Goal: Task Accomplishment & Management: Complete application form

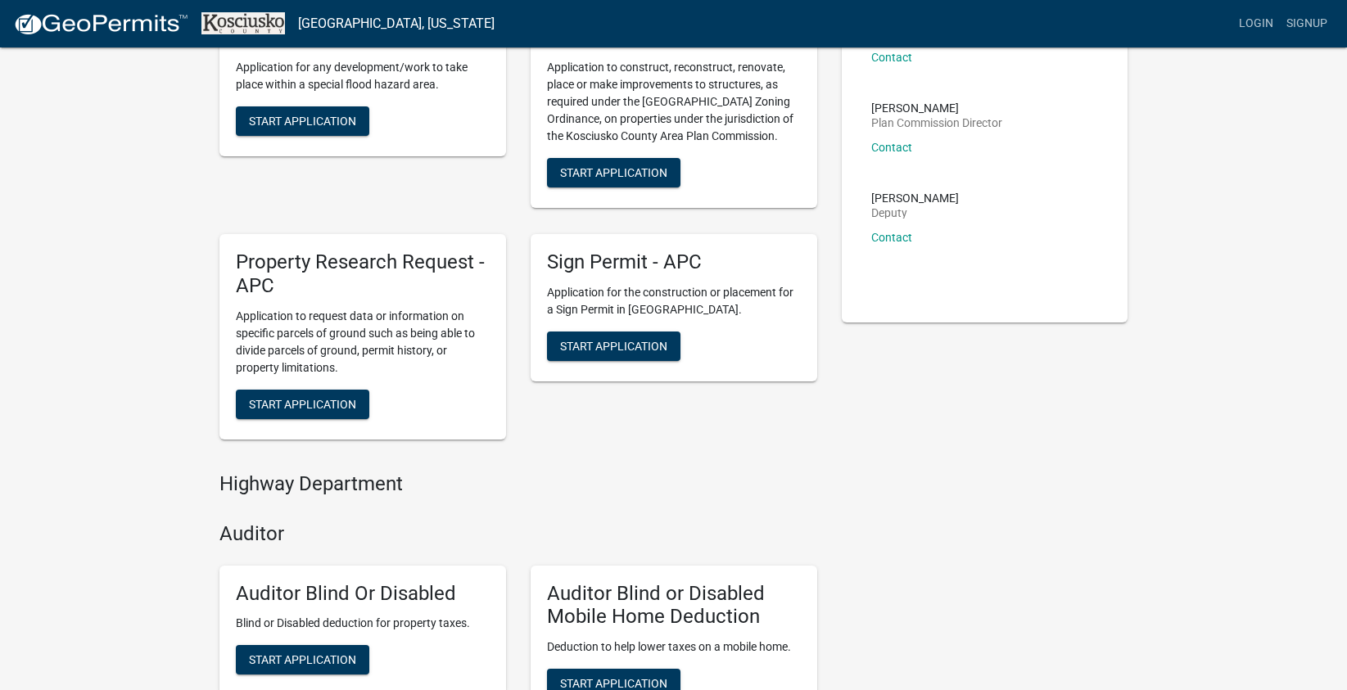
scroll to position [183, 0]
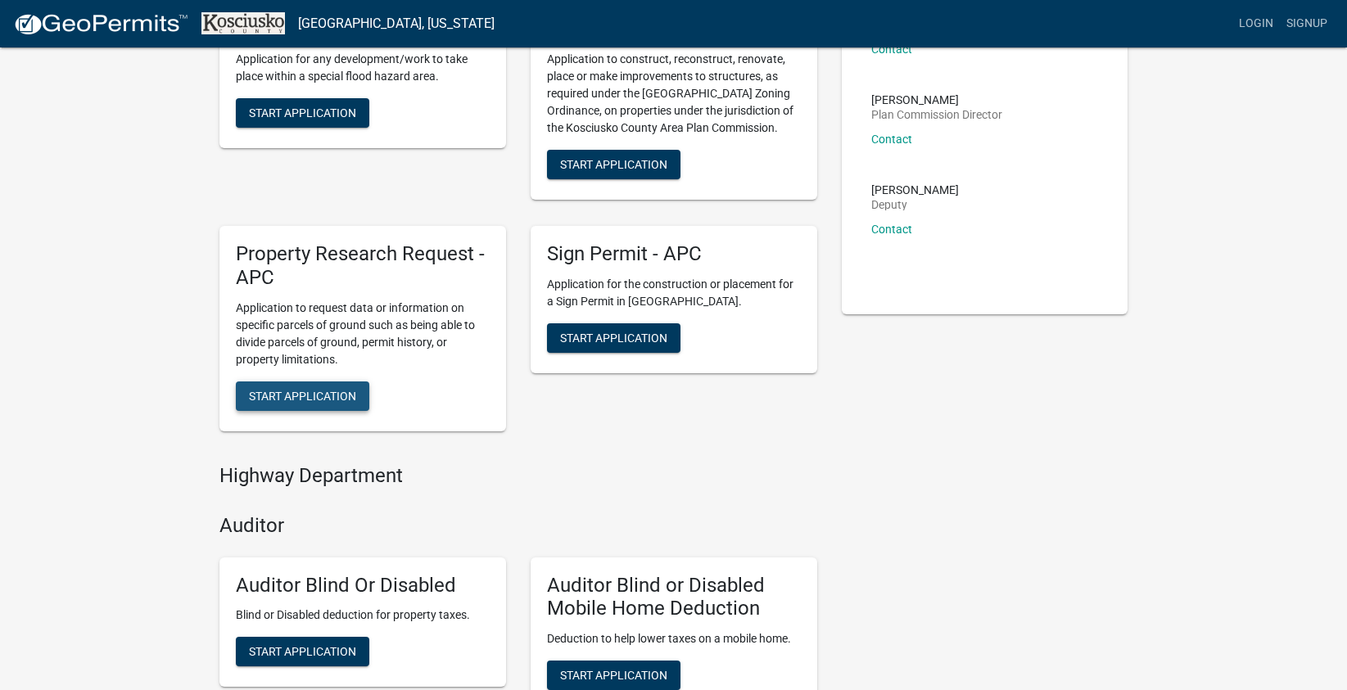
click at [278, 400] on span "Start Application" at bounding box center [302, 395] width 107 height 13
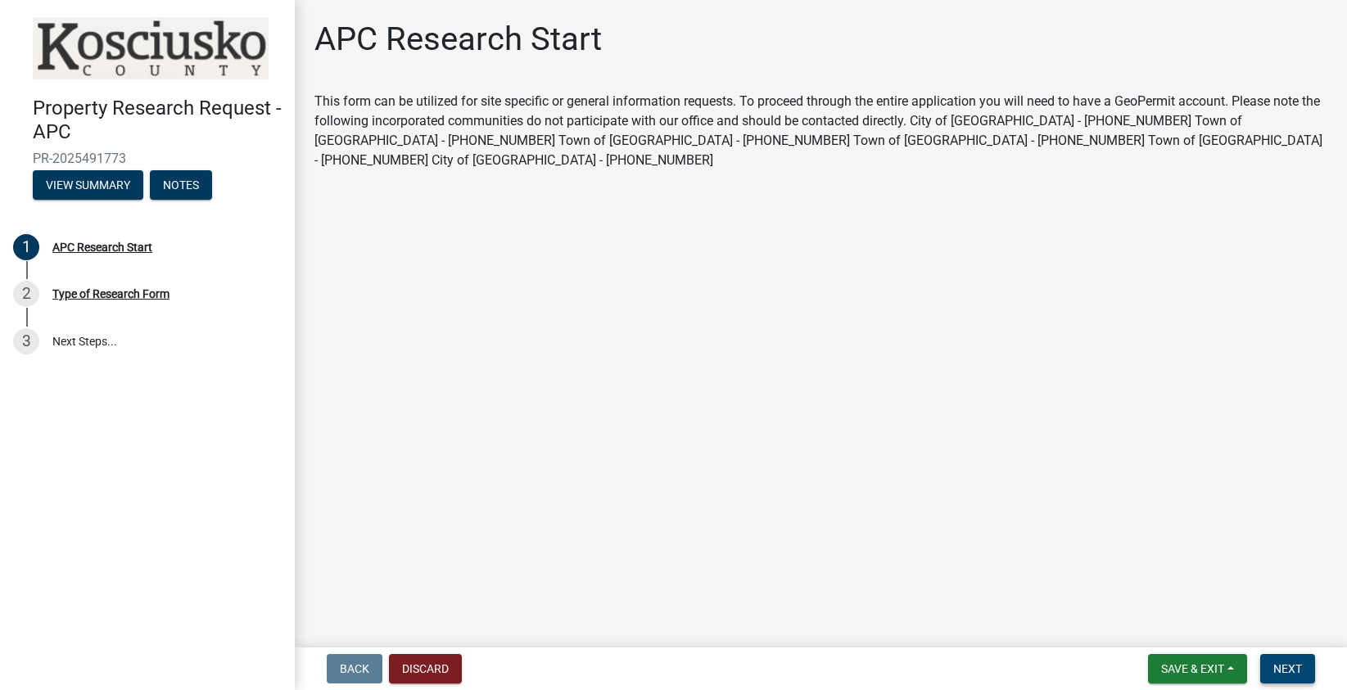
click at [1289, 667] on span "Next" at bounding box center [1287, 668] width 29 height 13
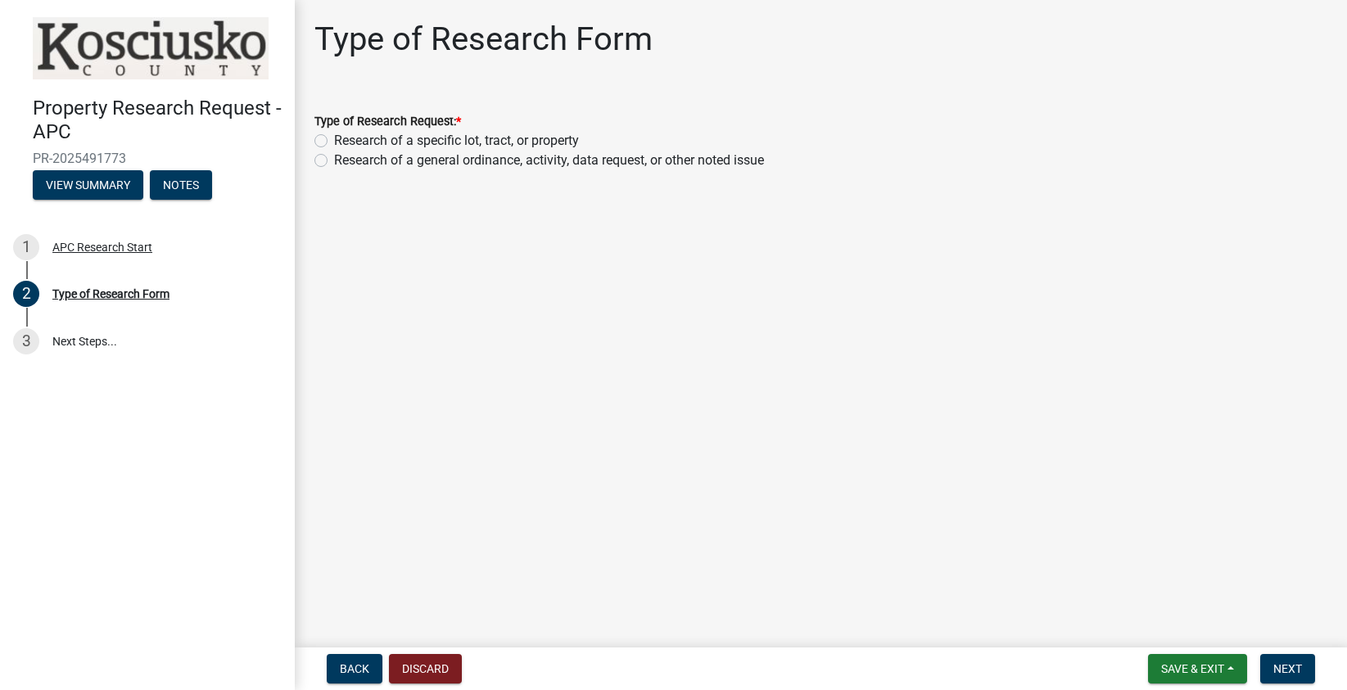
click at [334, 142] on label "Research of a specific lot, tract, or property" at bounding box center [456, 141] width 245 height 20
click at [334, 142] on input "Research of a specific lot, tract, or property" at bounding box center [339, 136] width 11 height 11
radio input "true"
click at [1284, 662] on span "Next" at bounding box center [1287, 668] width 29 height 13
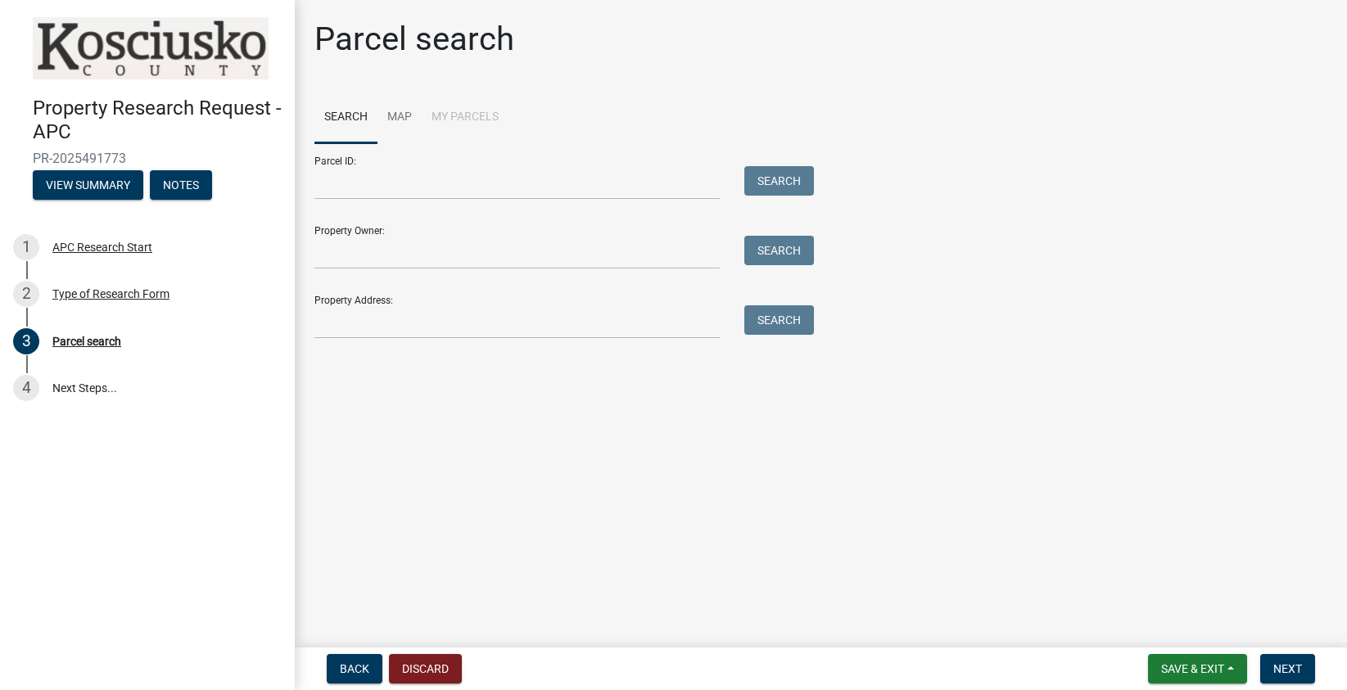
click at [454, 116] on li "My Parcels" at bounding box center [465, 118] width 87 height 52
click at [399, 114] on link "Map" at bounding box center [399, 118] width 44 height 52
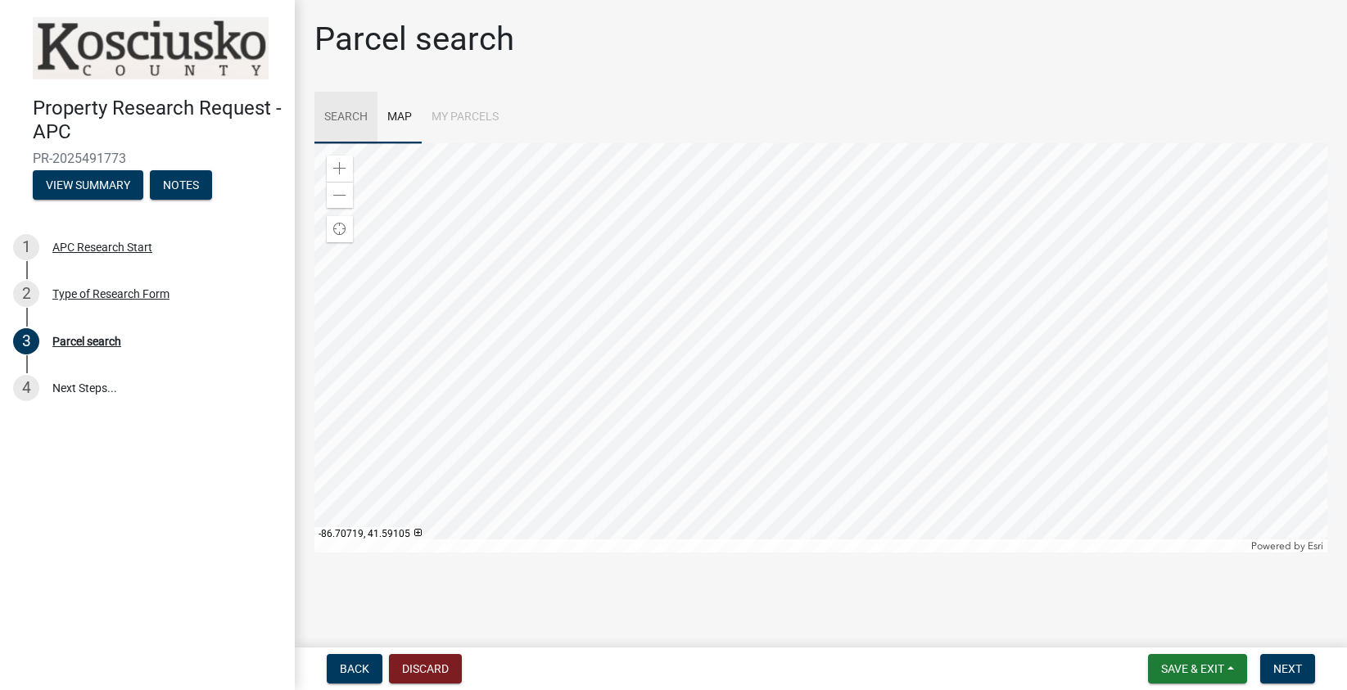
click at [341, 122] on link "Search" at bounding box center [345, 118] width 63 height 52
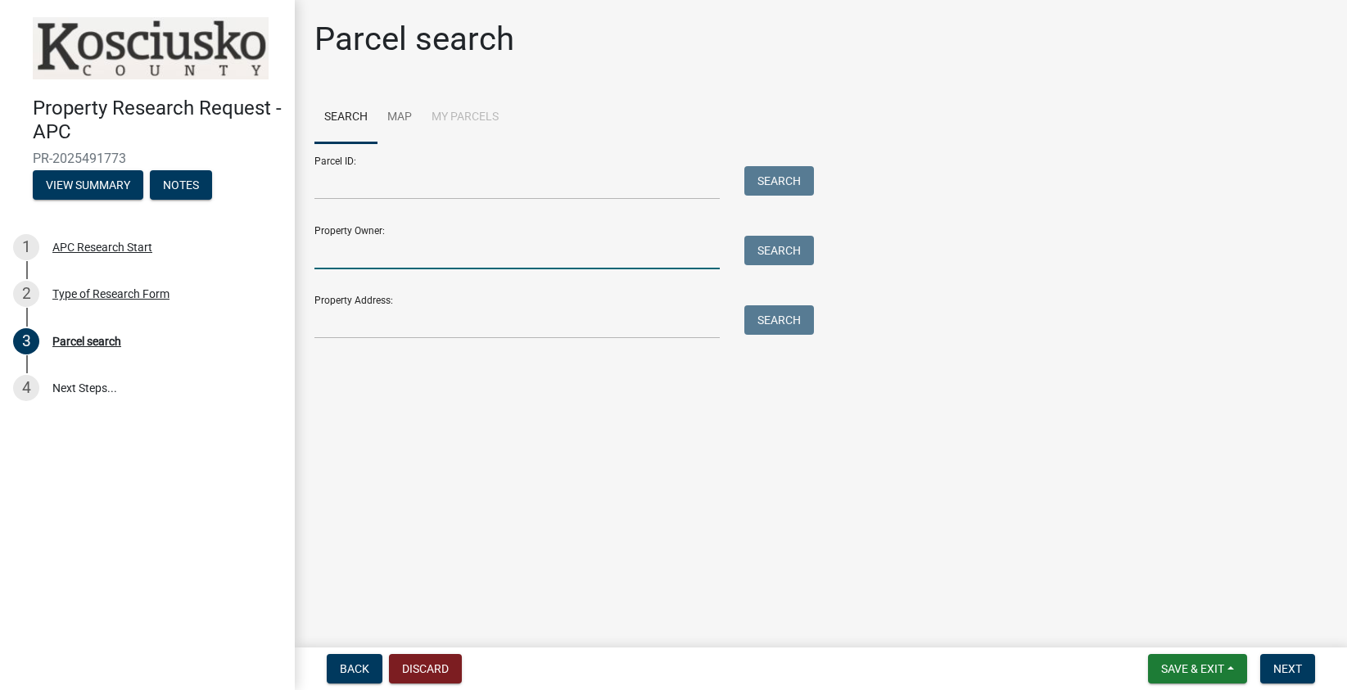
click at [415, 251] on input "Property Owner:" at bounding box center [516, 253] width 405 height 34
type input "[PERSON_NAME]"
click at [766, 253] on button "Search" at bounding box center [779, 250] width 70 height 29
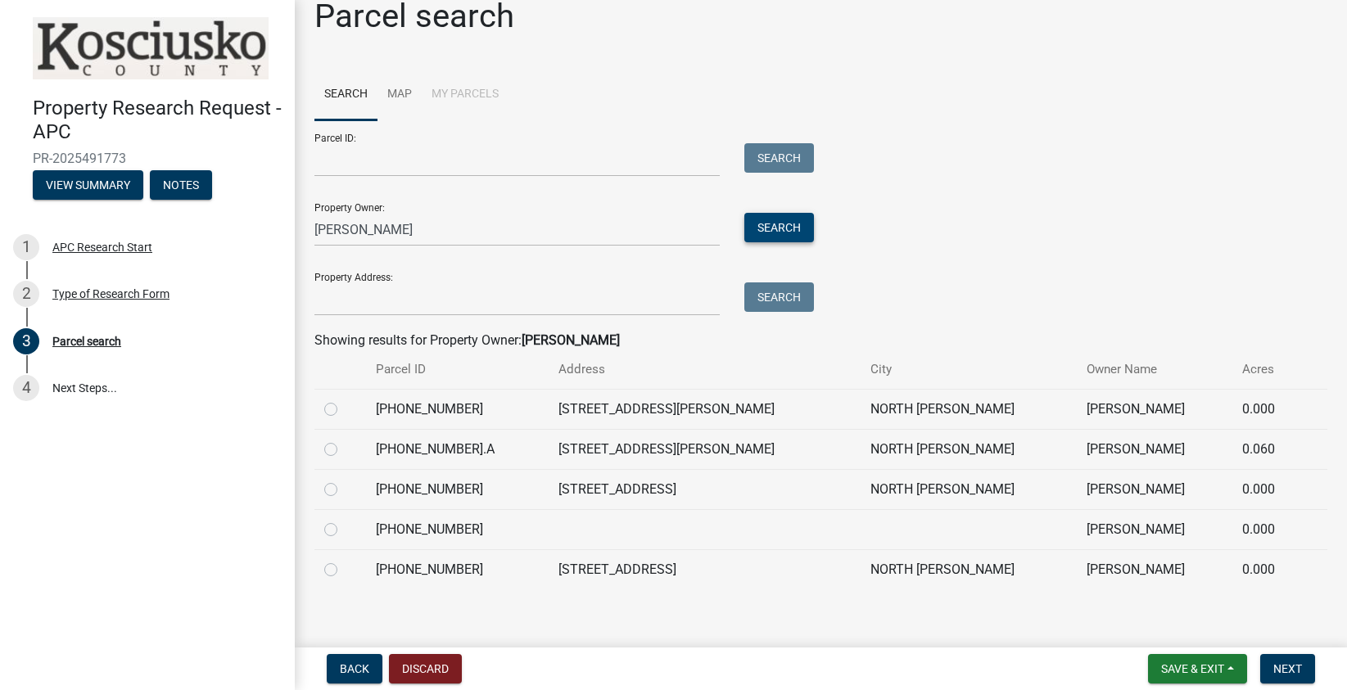
scroll to position [35, 0]
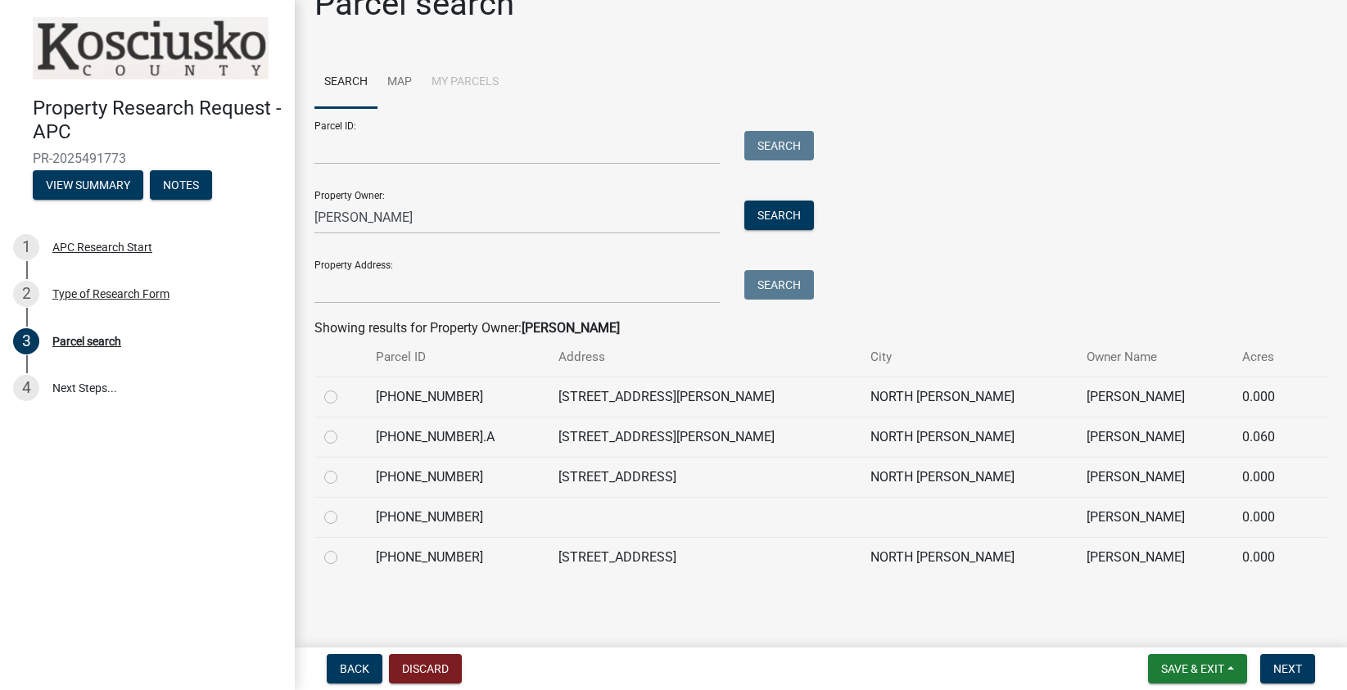
click at [344, 427] on label at bounding box center [344, 427] width 0 height 0
click at [344, 432] on input "radio" at bounding box center [349, 432] width 11 height 11
radio input "true"
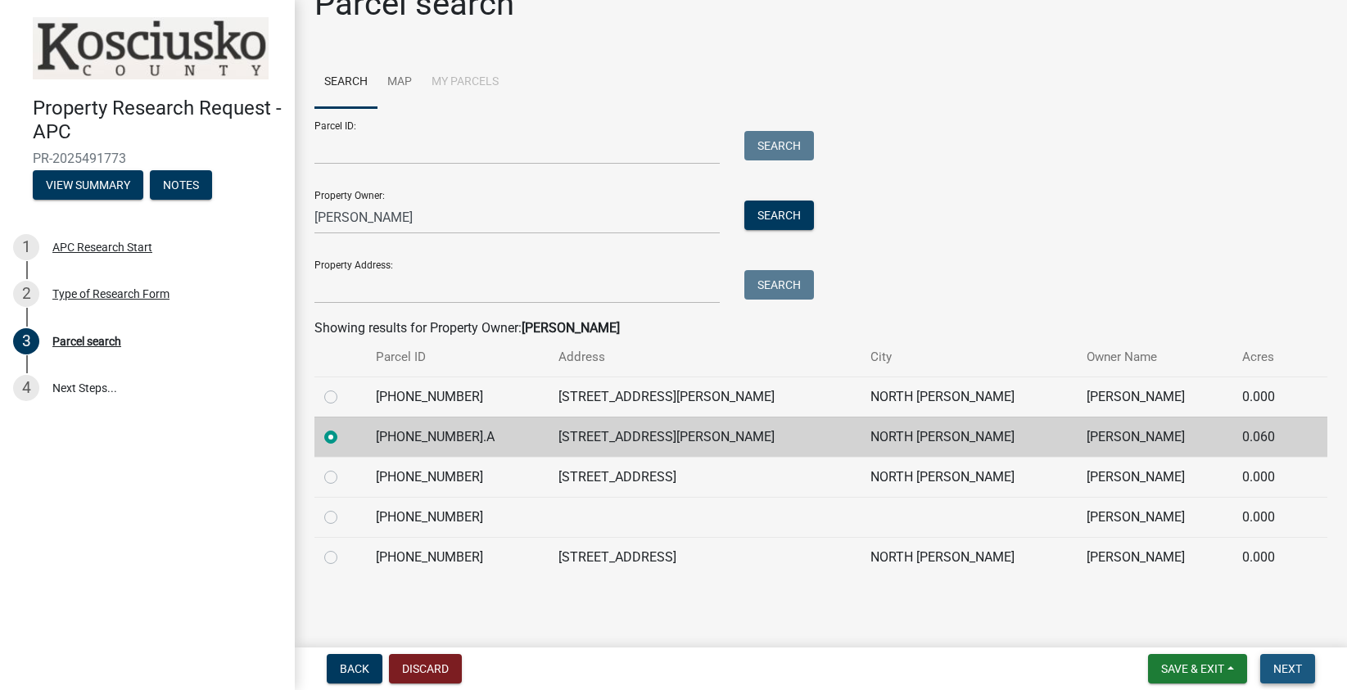
click at [1280, 662] on span "Next" at bounding box center [1287, 668] width 29 height 13
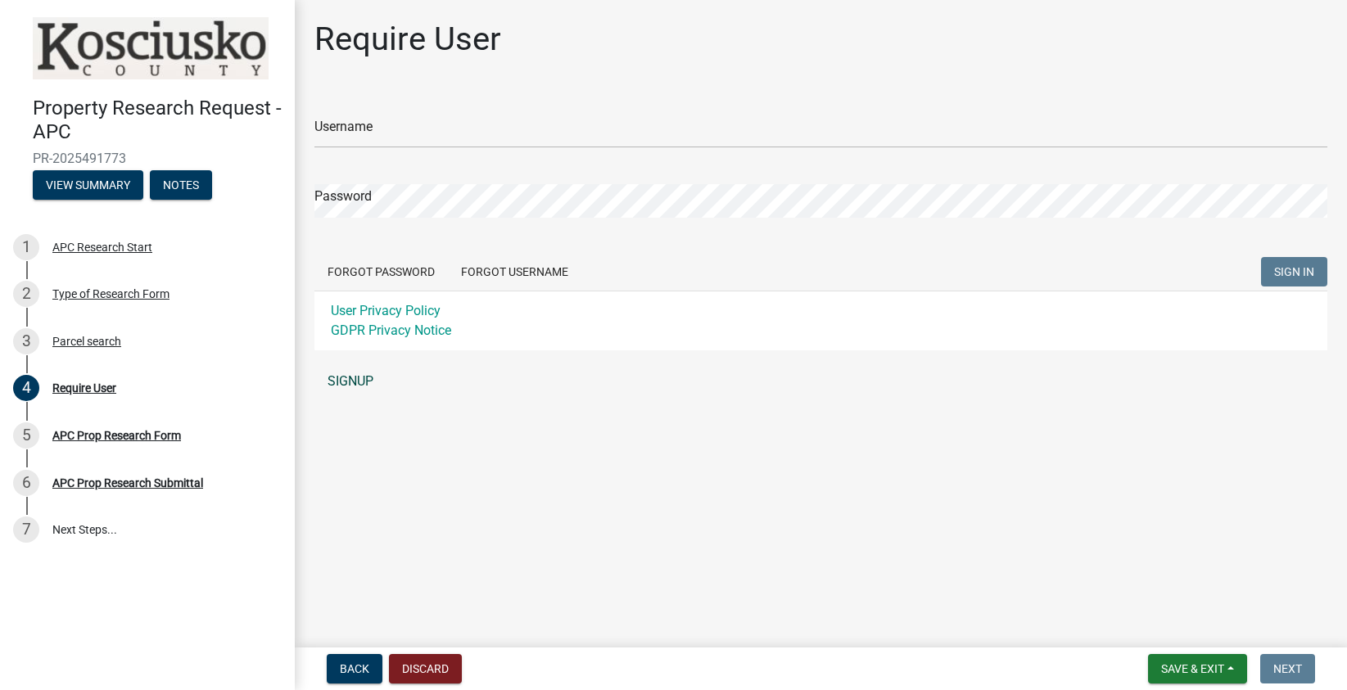
click at [349, 377] on link "SIGNUP" at bounding box center [820, 381] width 1013 height 33
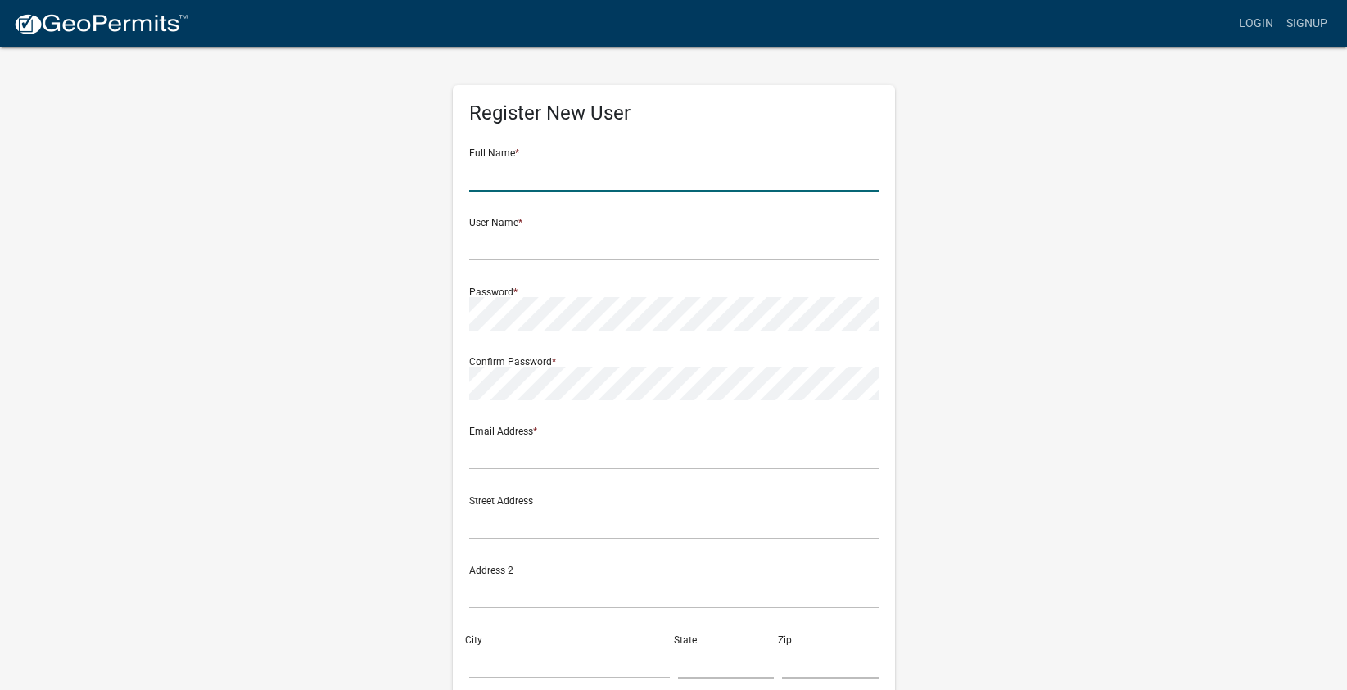
click at [513, 174] on input "text" at bounding box center [673, 175] width 409 height 34
type input "[PERSON_NAME]"
type input "[EMAIL_ADDRESS][PERSON_NAME][DOMAIN_NAME]"
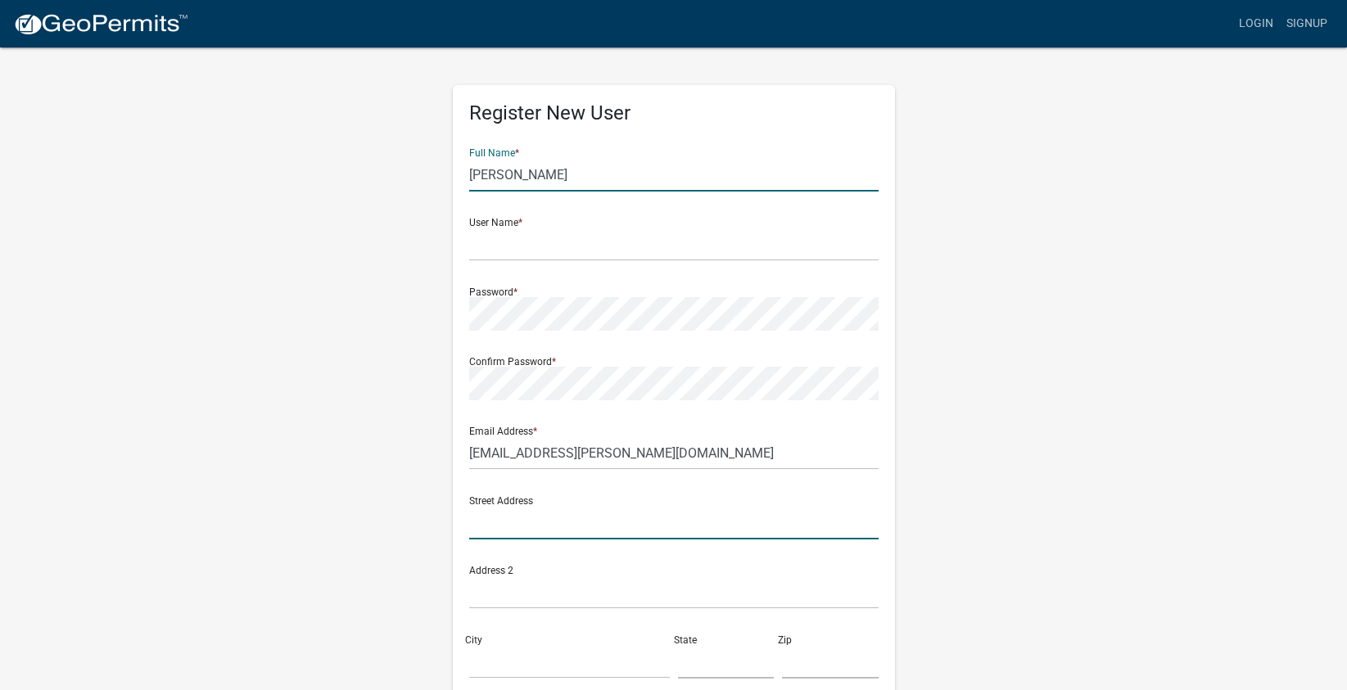
type input "[STREET_ADDRESS]"
type input "Carmel"
type input "IN"
type input "46033"
type input "3175170437"
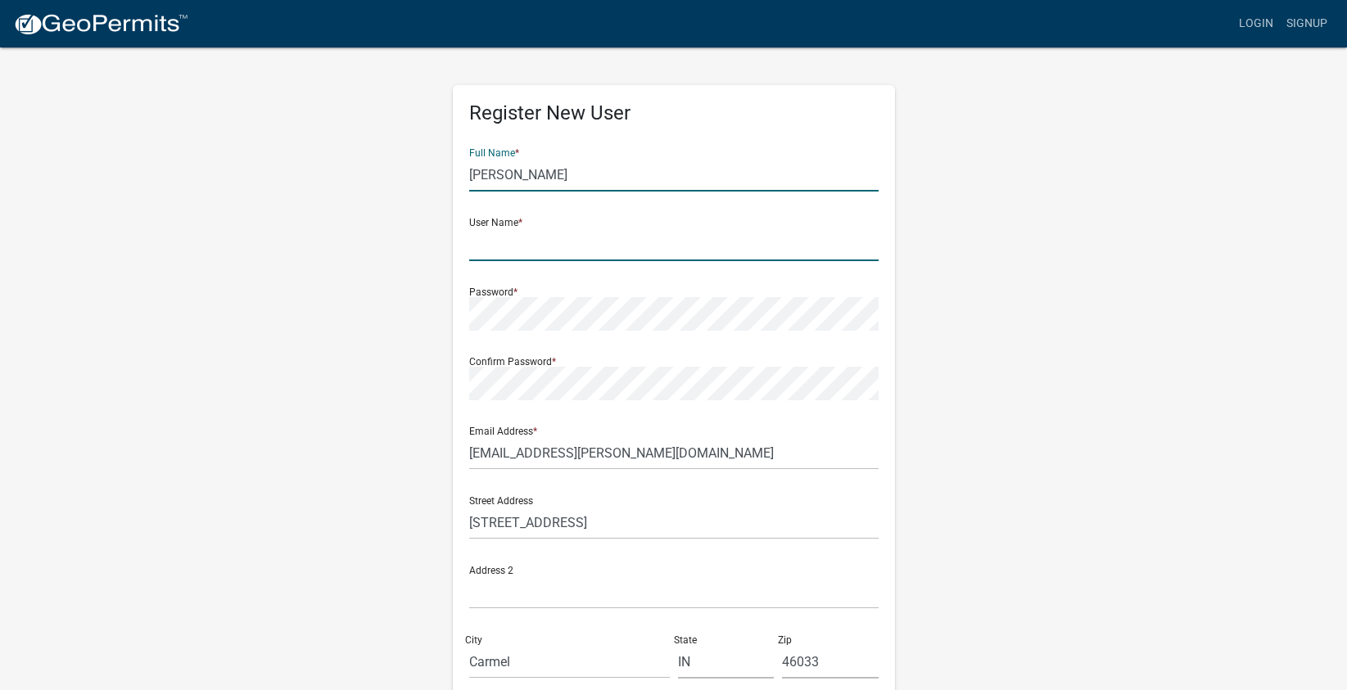
click at [520, 245] on input "text" at bounding box center [673, 245] width 409 height 34
type input "remram4"
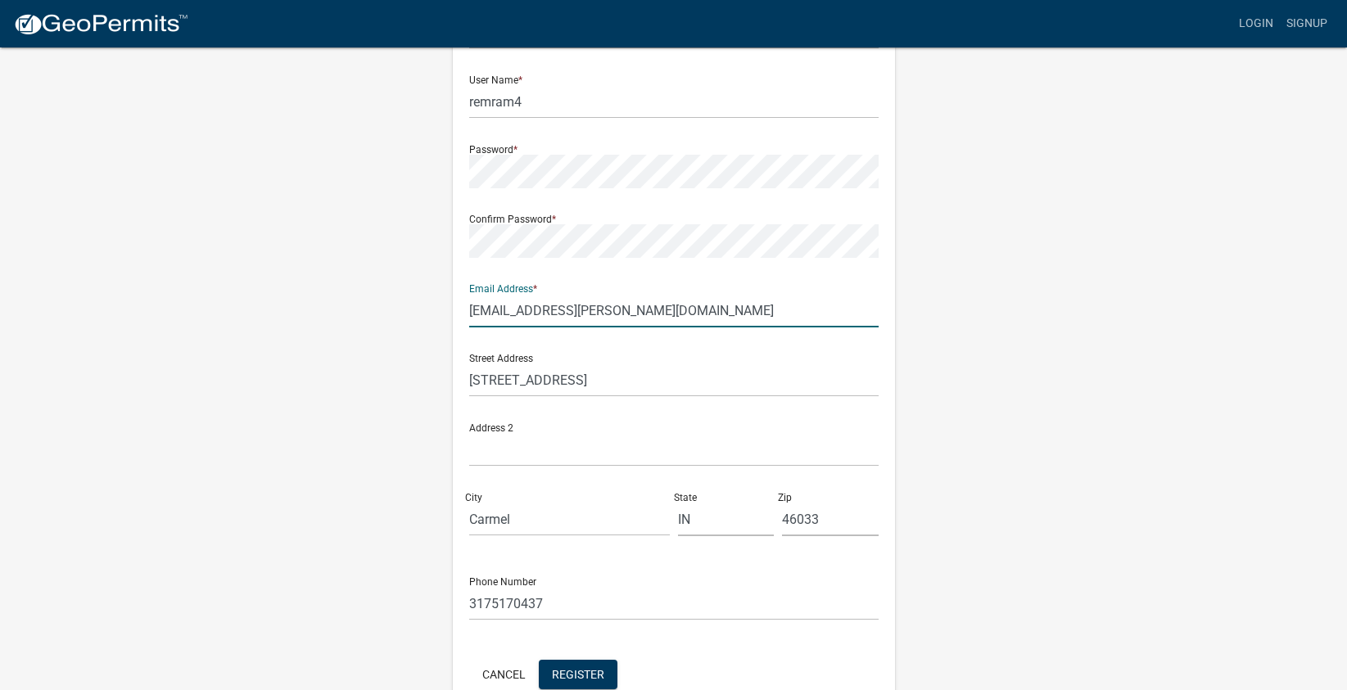
scroll to position [232, 0]
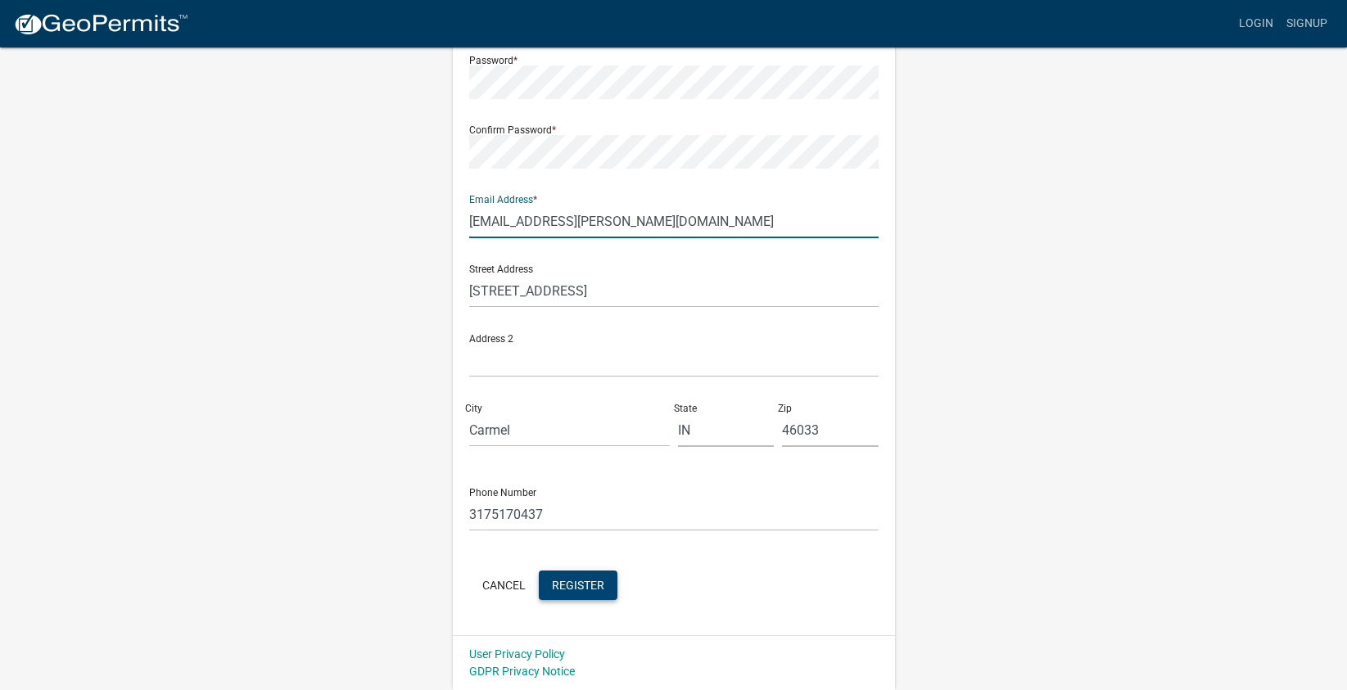
click at [581, 583] on span "Register" at bounding box center [578, 584] width 52 height 13
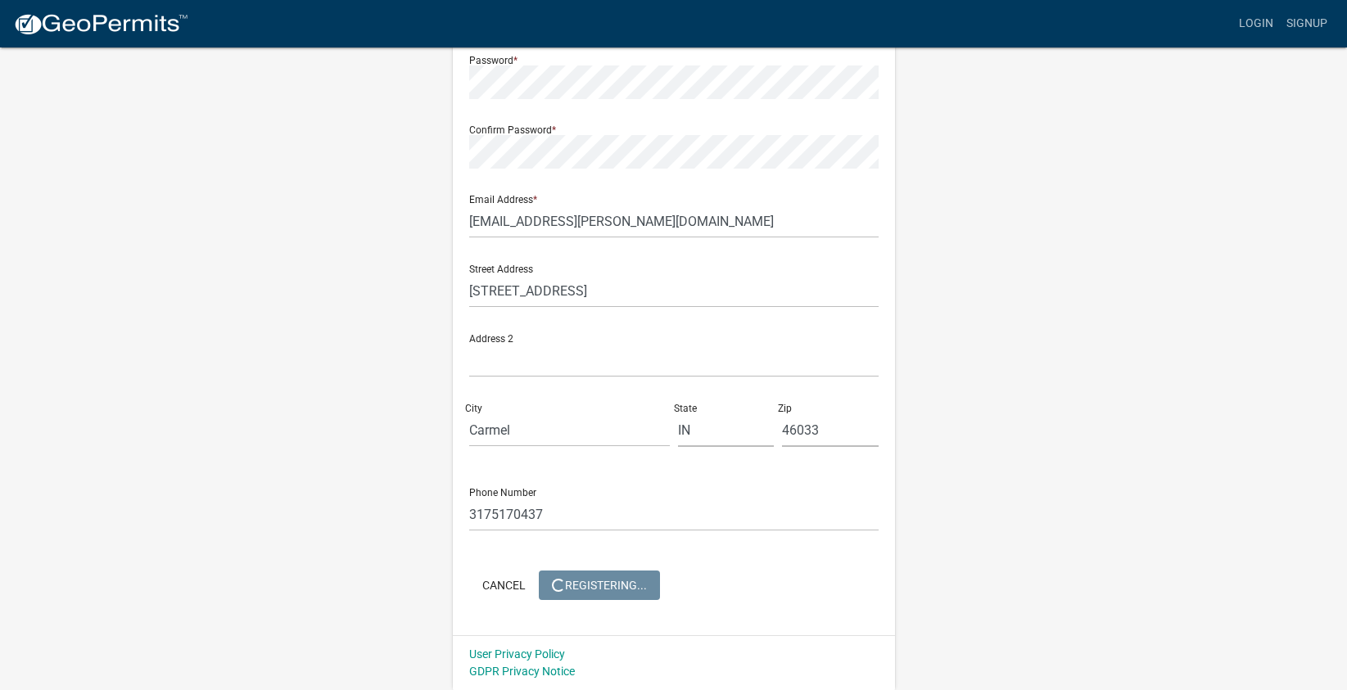
scroll to position [0, 0]
